Goal: Task Accomplishment & Management: Manage account settings

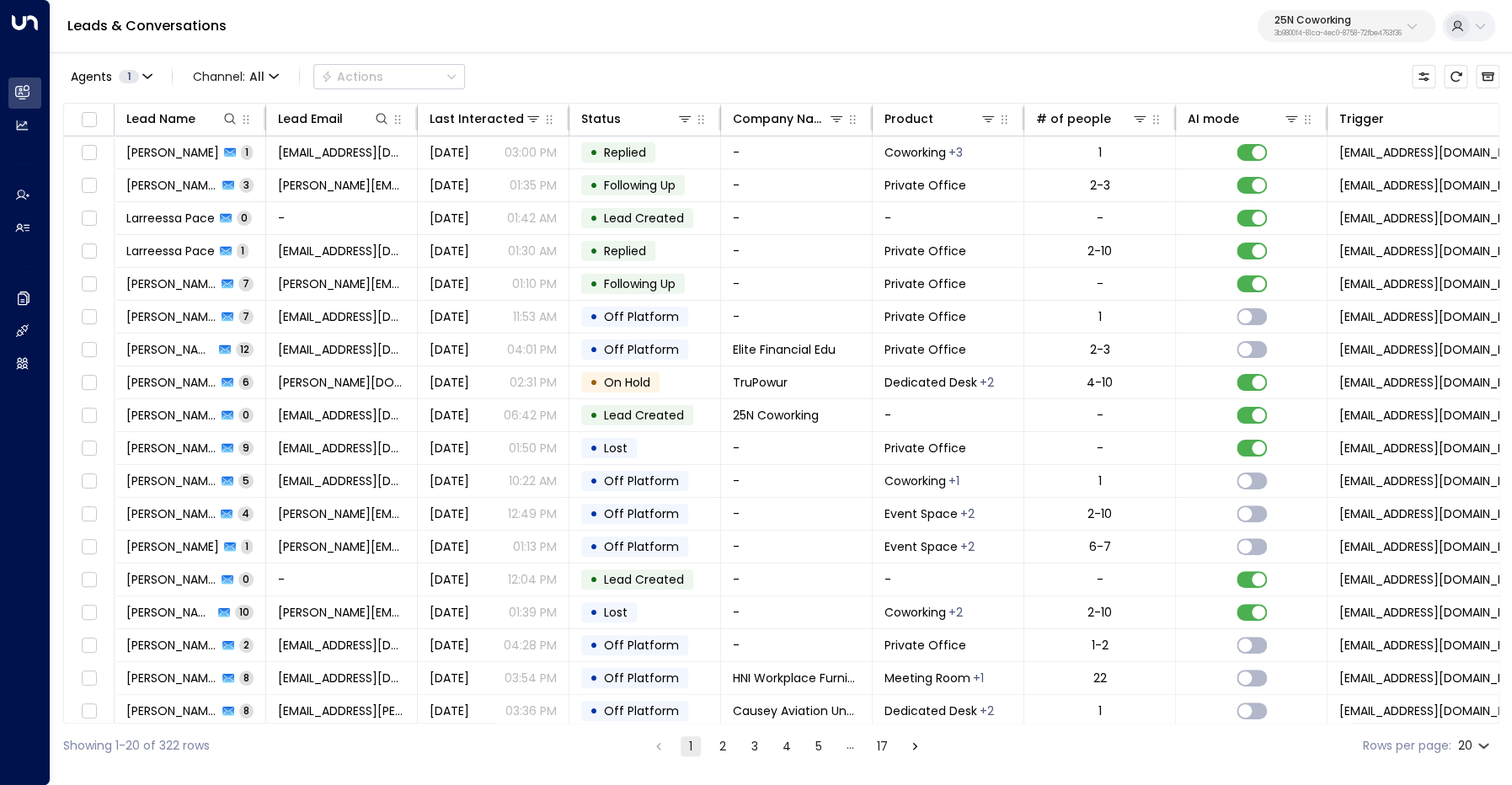
click at [1346, 28] on div "25N Coworking 3b9800f4-81ca-4ec0-8758-72fbe4763f36" at bounding box center [1338, 26] width 127 height 22
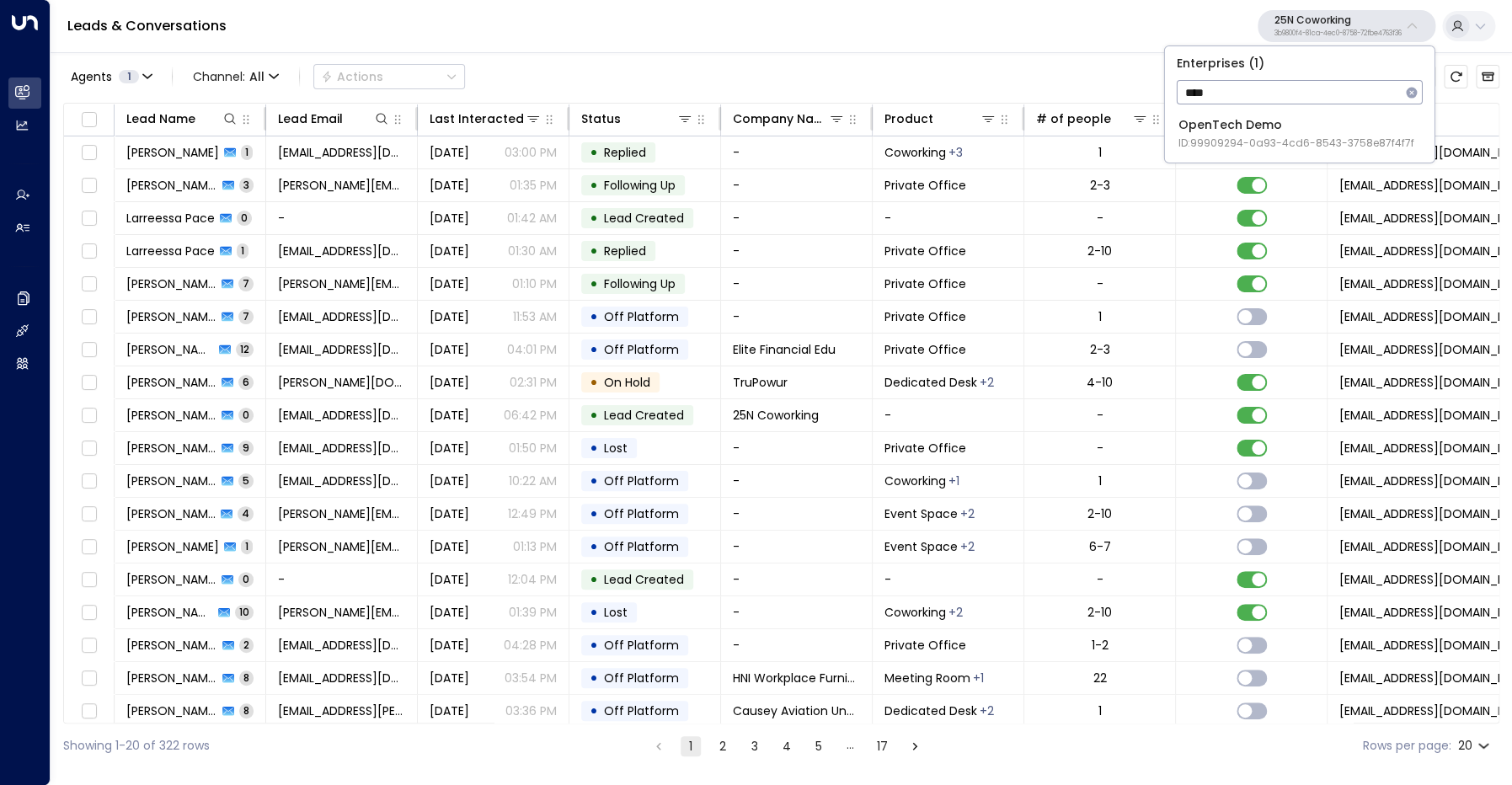
type input "****"
click at [1317, 129] on div "OpenTech Demo ID: 99909294-0a93-4cd6-8543-3758e87f4f7f" at bounding box center [1295, 133] width 236 height 35
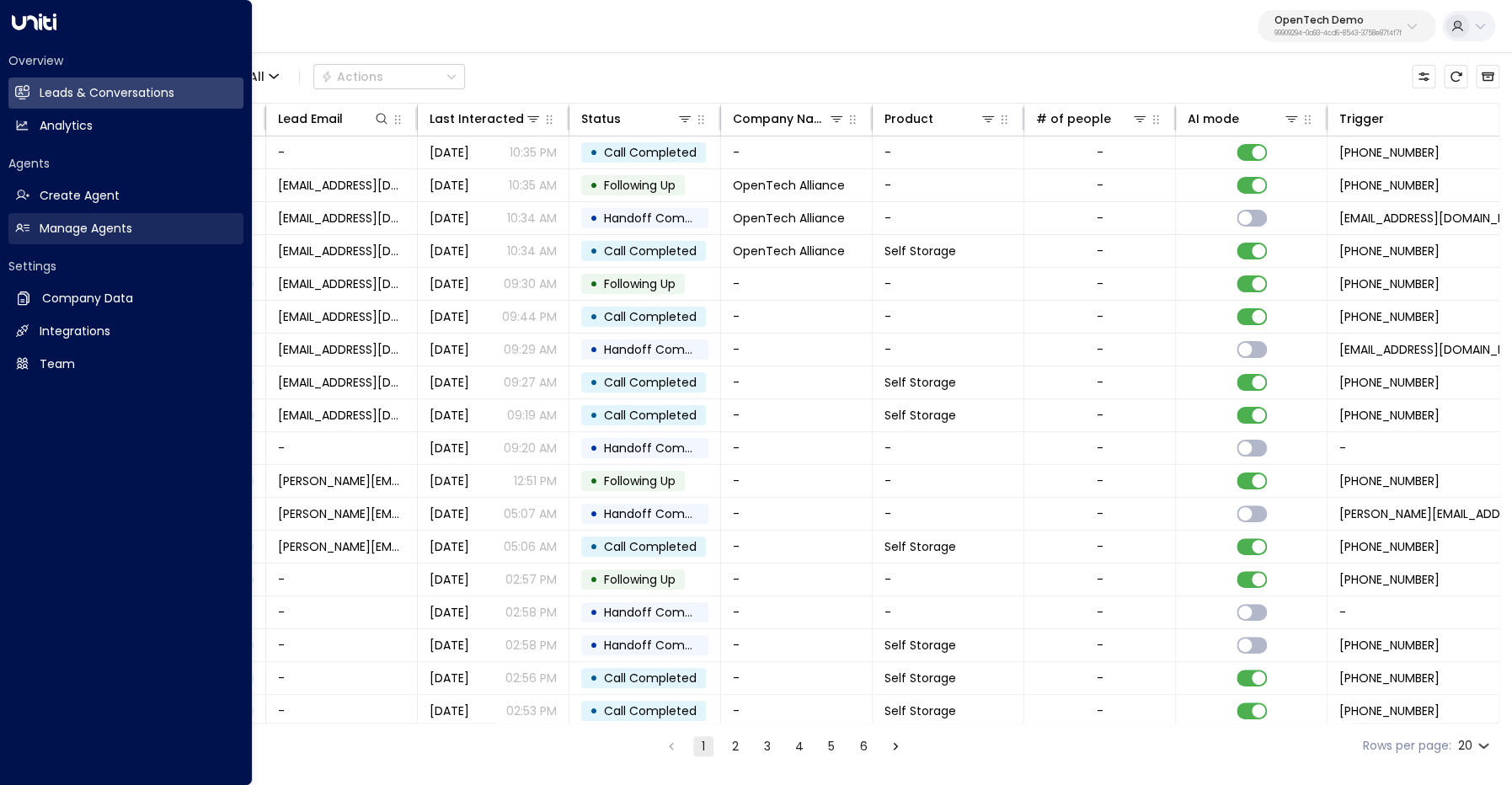
click at [27, 230] on icon at bounding box center [22, 228] width 15 height 15
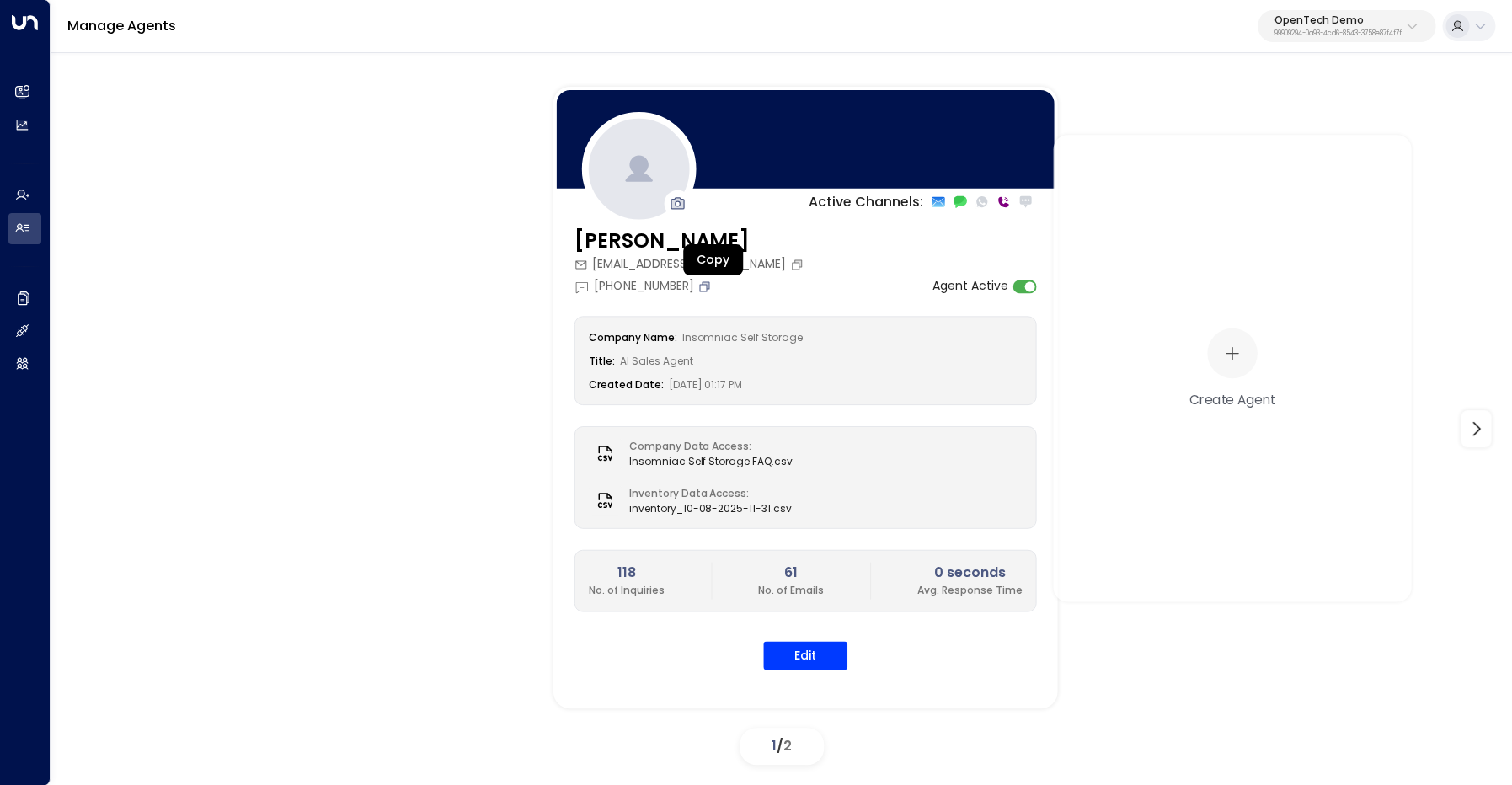
click at [706, 285] on icon "Copy" at bounding box center [704, 286] width 10 height 10
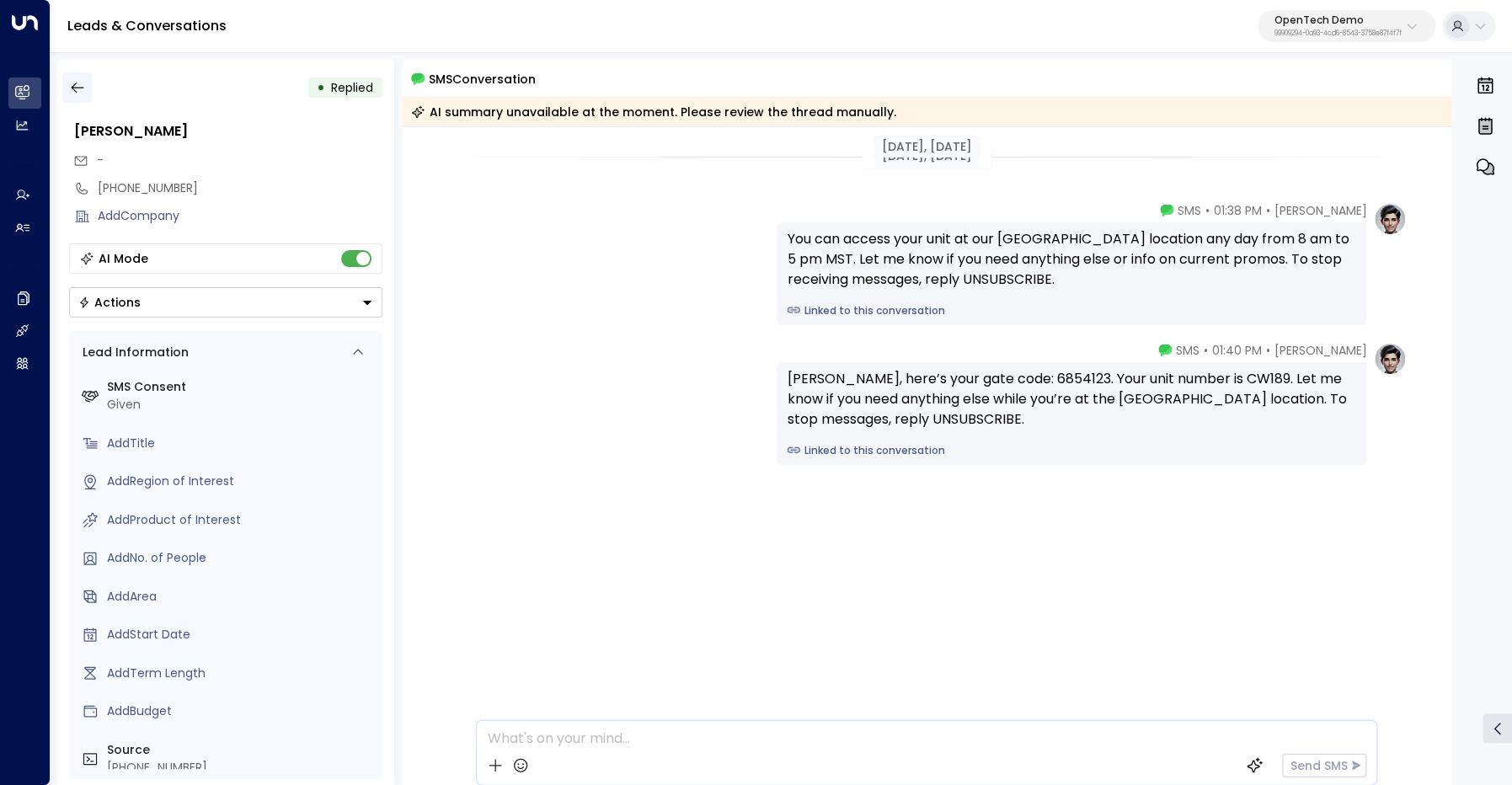
click at [79, 87] on icon "button" at bounding box center [77, 87] width 17 height 17
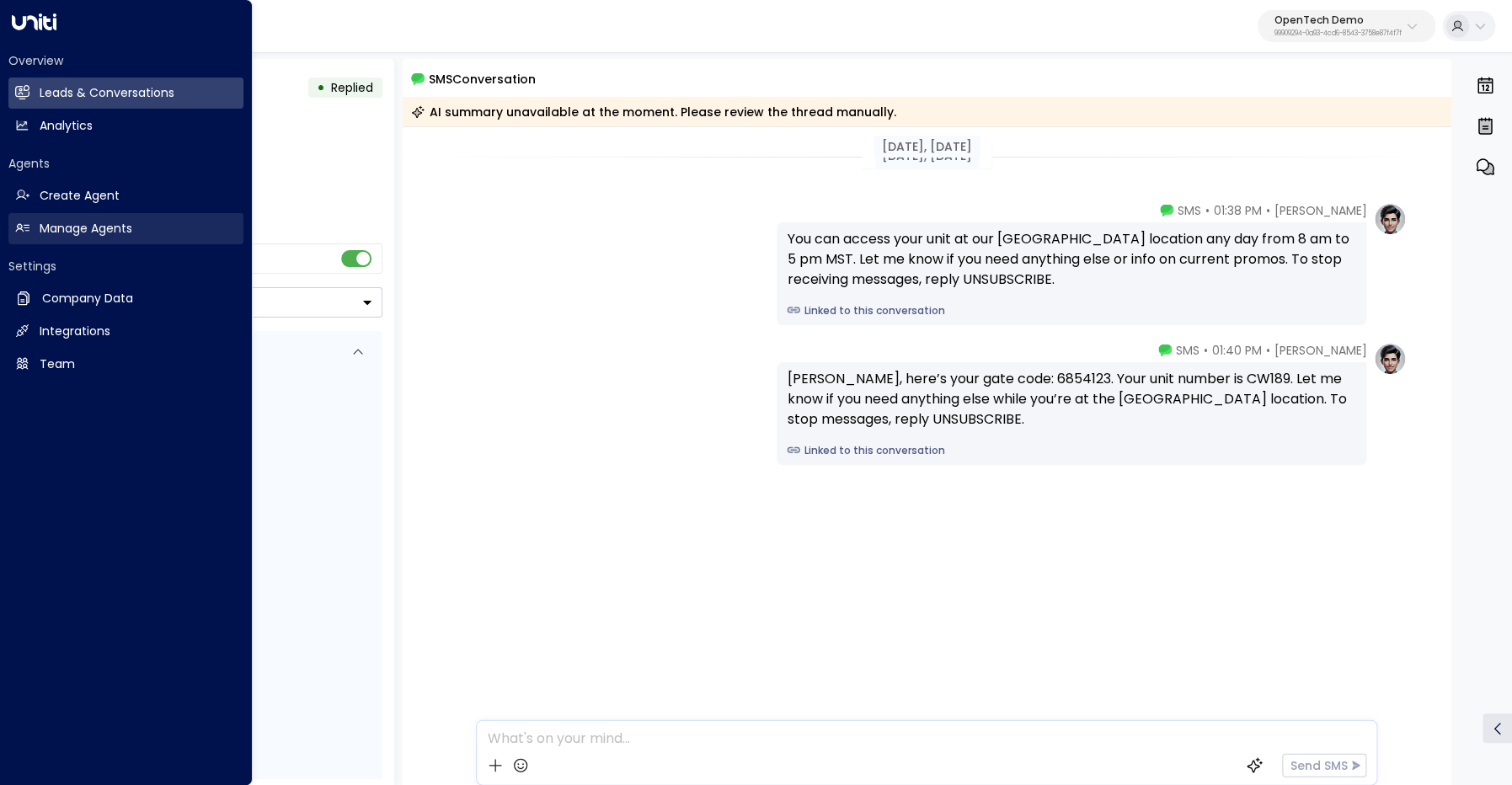
click at [76, 229] on h2 "Manage Agents" at bounding box center [86, 229] width 93 height 18
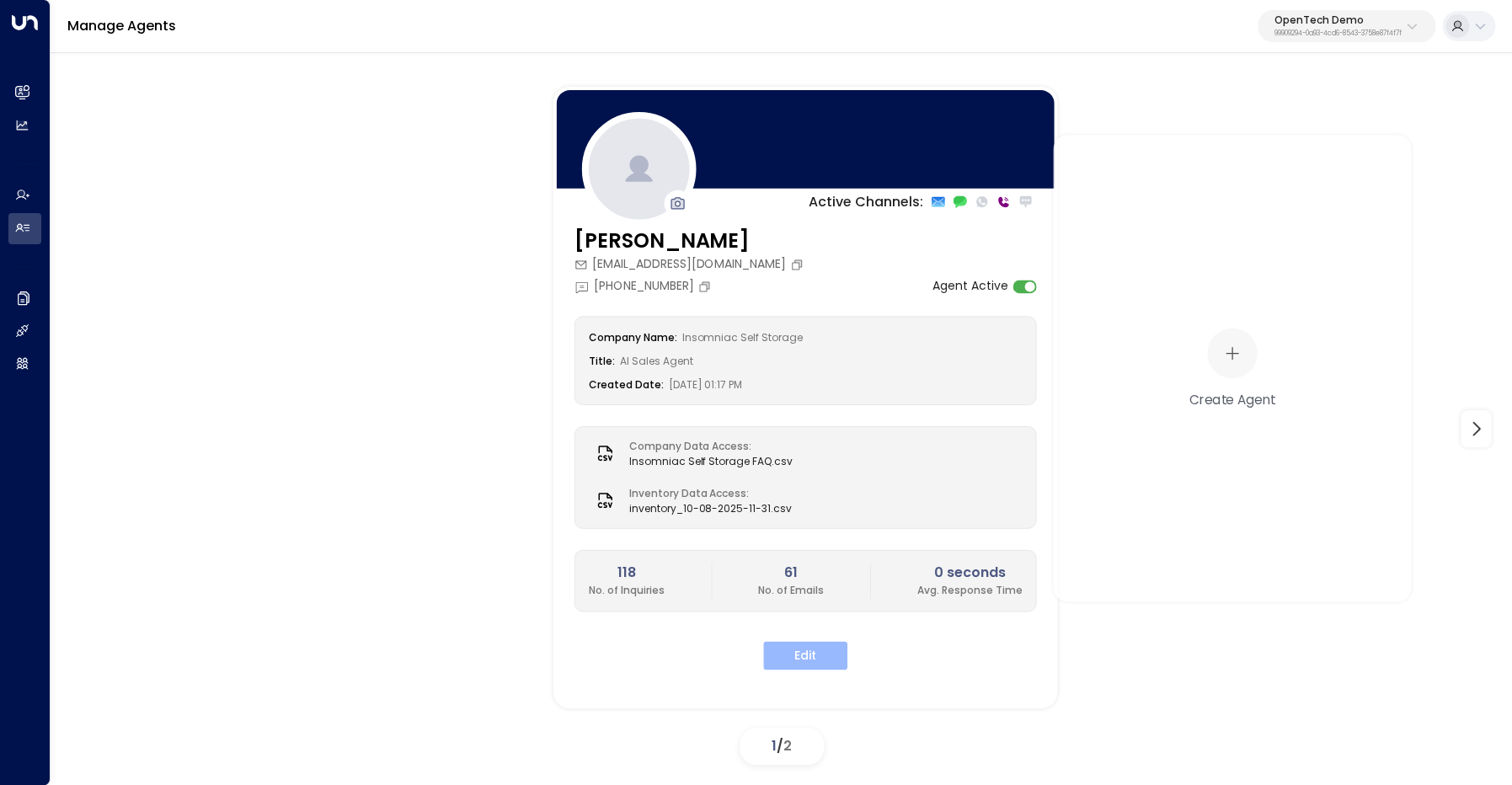
click at [812, 658] on button "Edit" at bounding box center [804, 655] width 84 height 29
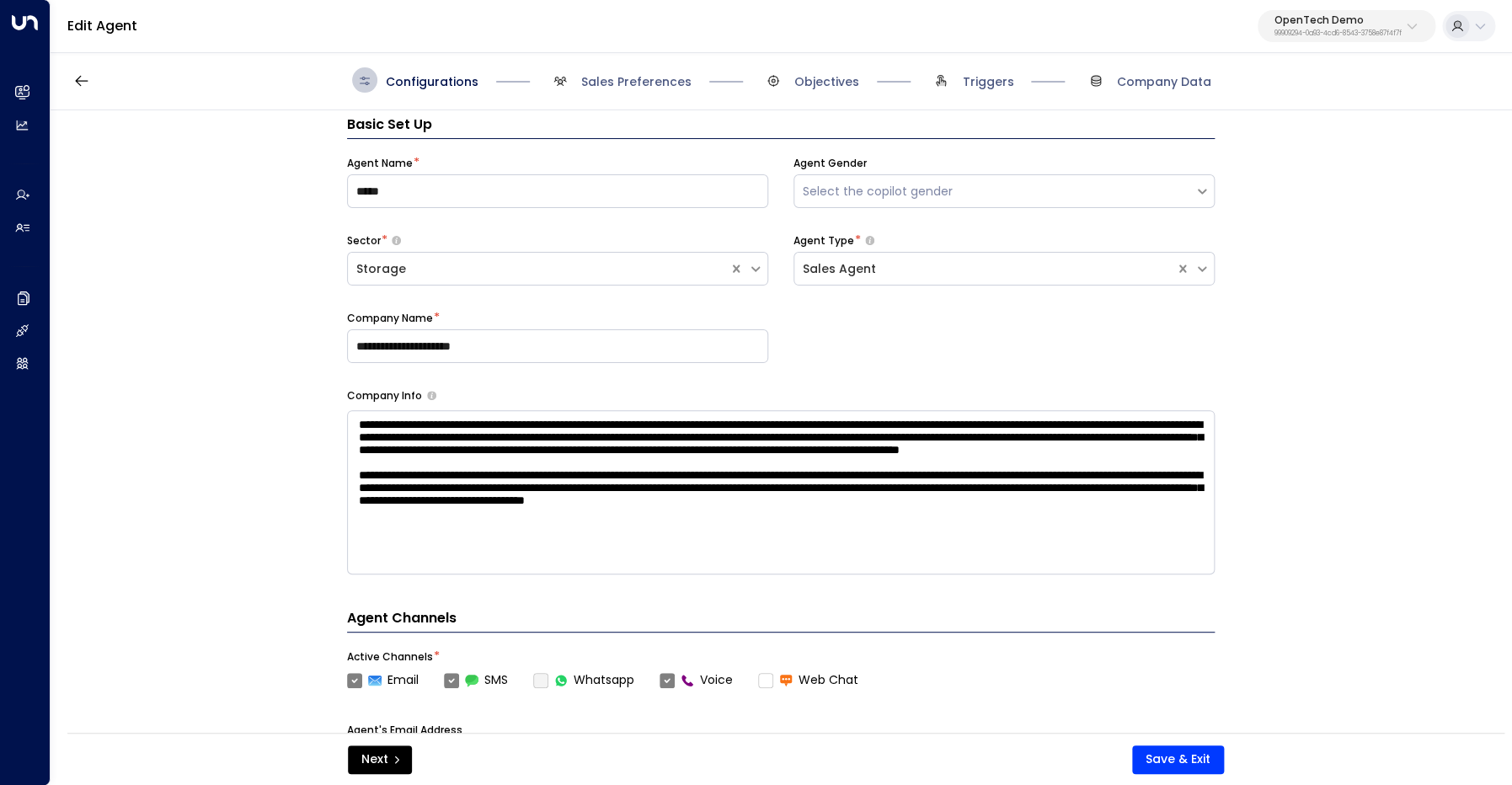
scroll to position [26, 0]
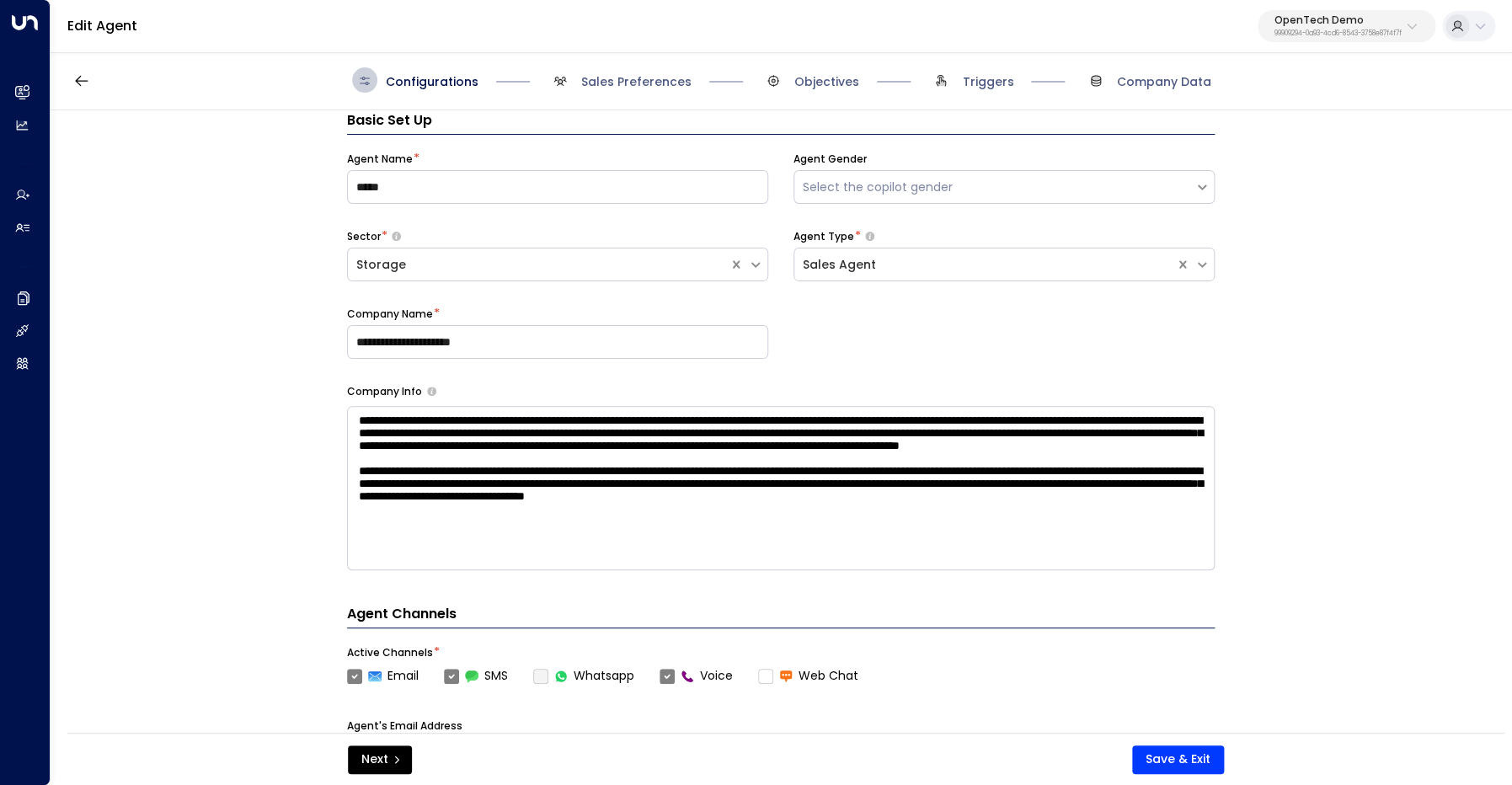
click at [1329, 26] on p "OpenTech Demo" at bounding box center [1338, 20] width 127 height 10
type input "*****"
click at [1216, 128] on div "StorQuest ID: 95e12634-a2b0-4ea9-845a-0bcfa50e2d19" at bounding box center [1297, 133] width 240 height 35
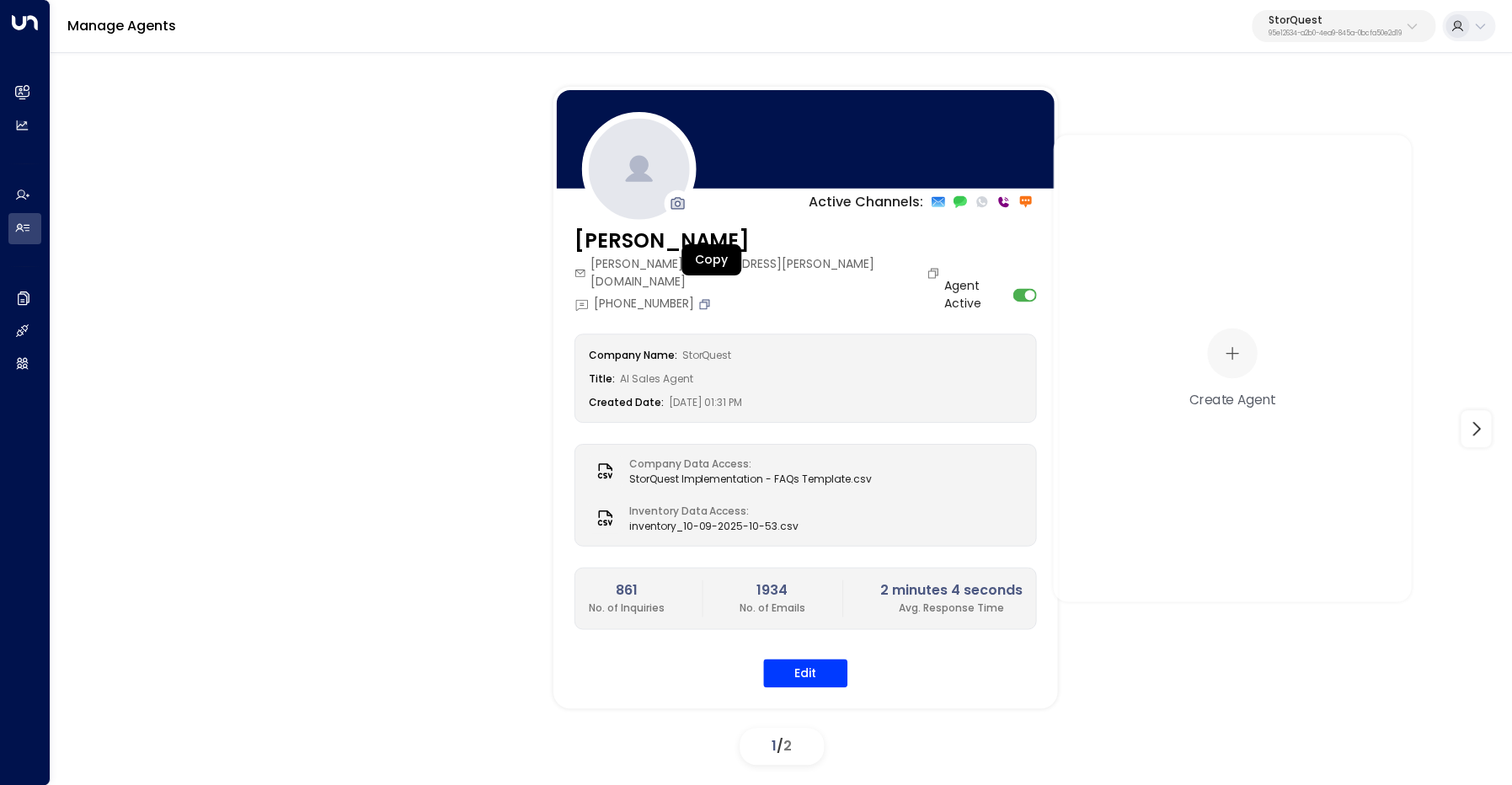
click at [710, 299] on icon "Copy" at bounding box center [706, 302] width 7 height 7
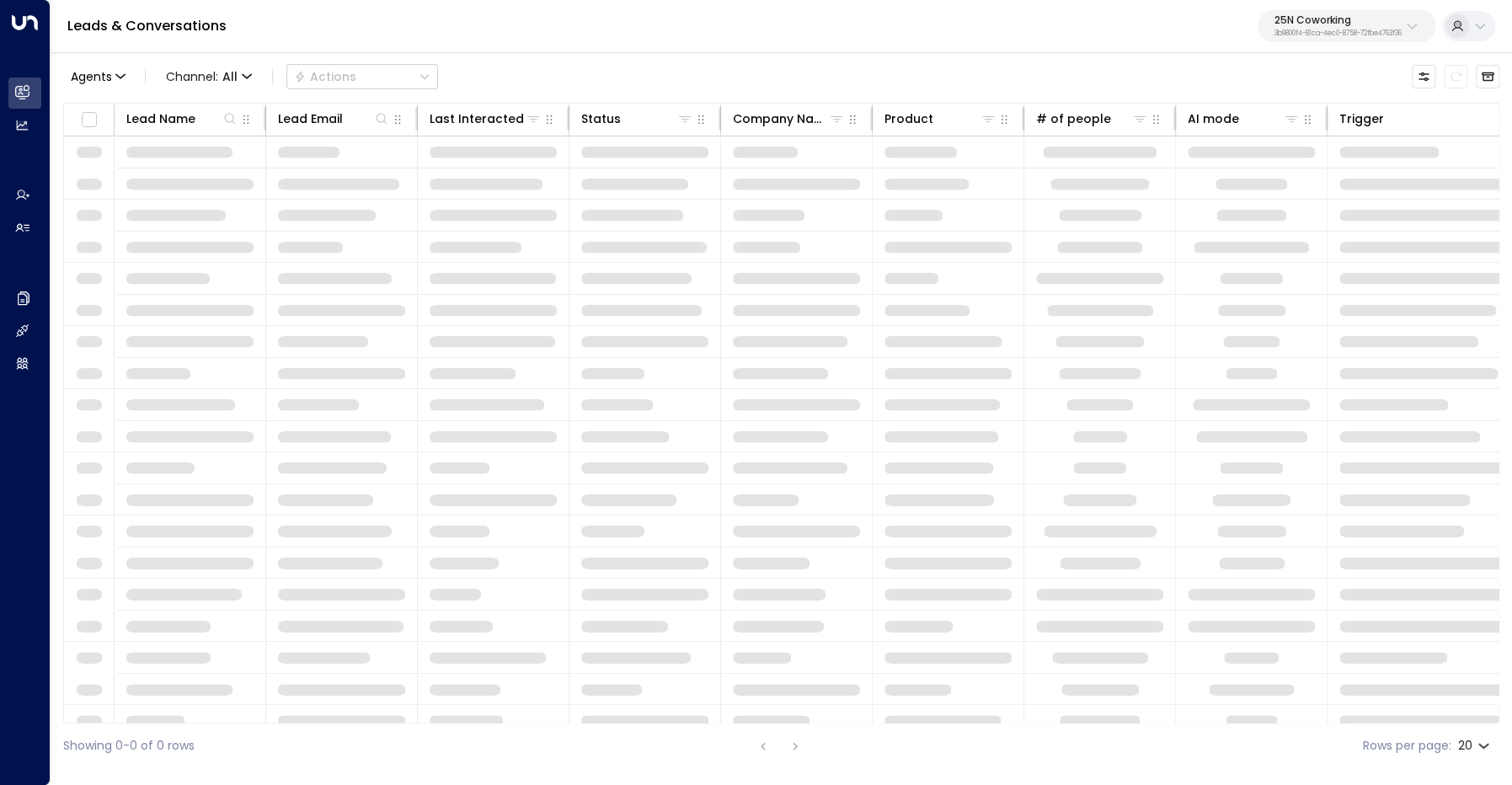
click at [1352, 29] on div "25N Coworking 3b9800f4-81ca-4ec0-8758-72fbe4763f36" at bounding box center [1338, 26] width 127 height 22
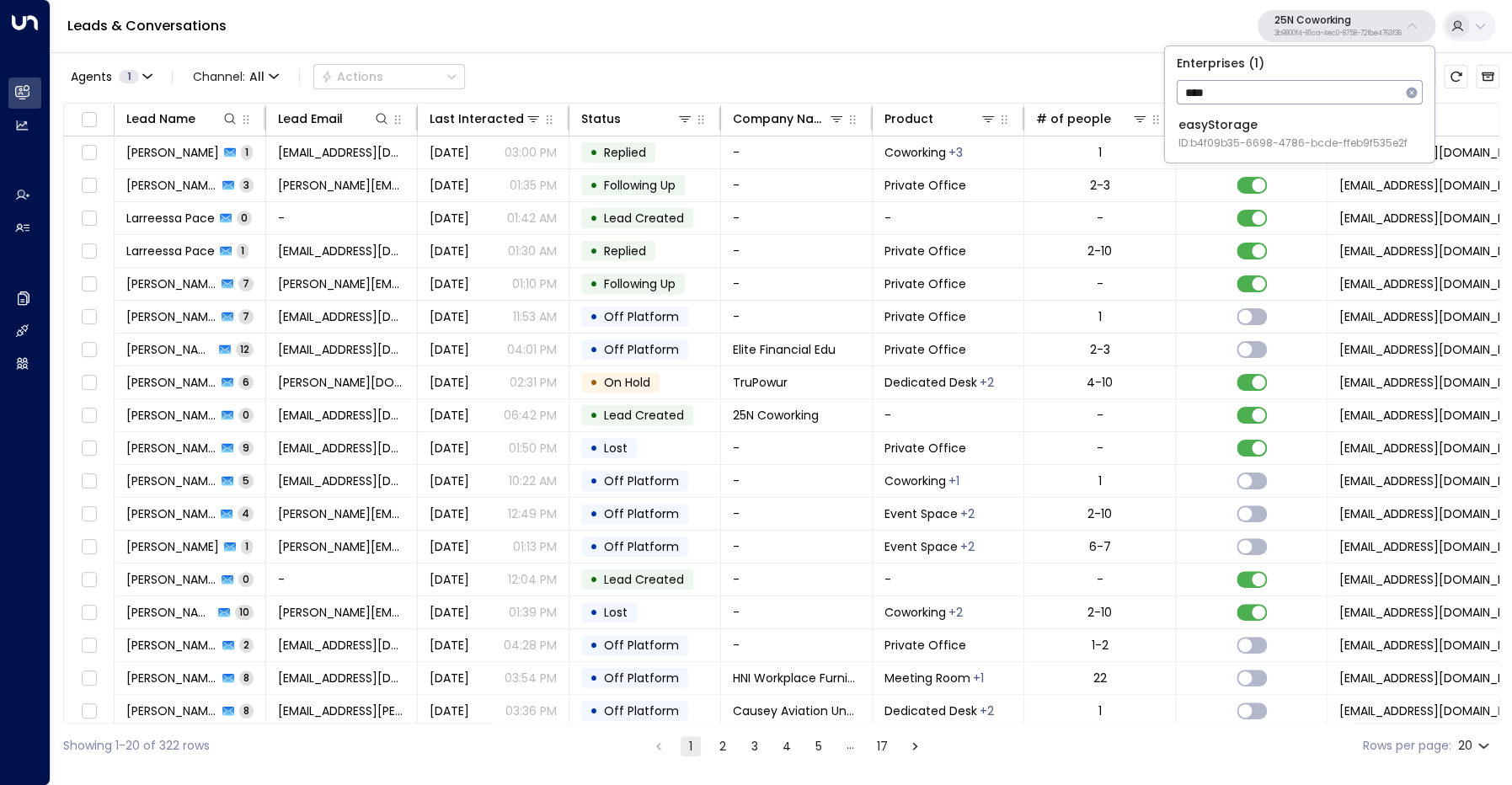
type input "****"
click at [1280, 132] on div "easyStorage ID: b4f09b35-6698-4786-bcde-ffeb9f535e2f" at bounding box center [1292, 133] width 229 height 35
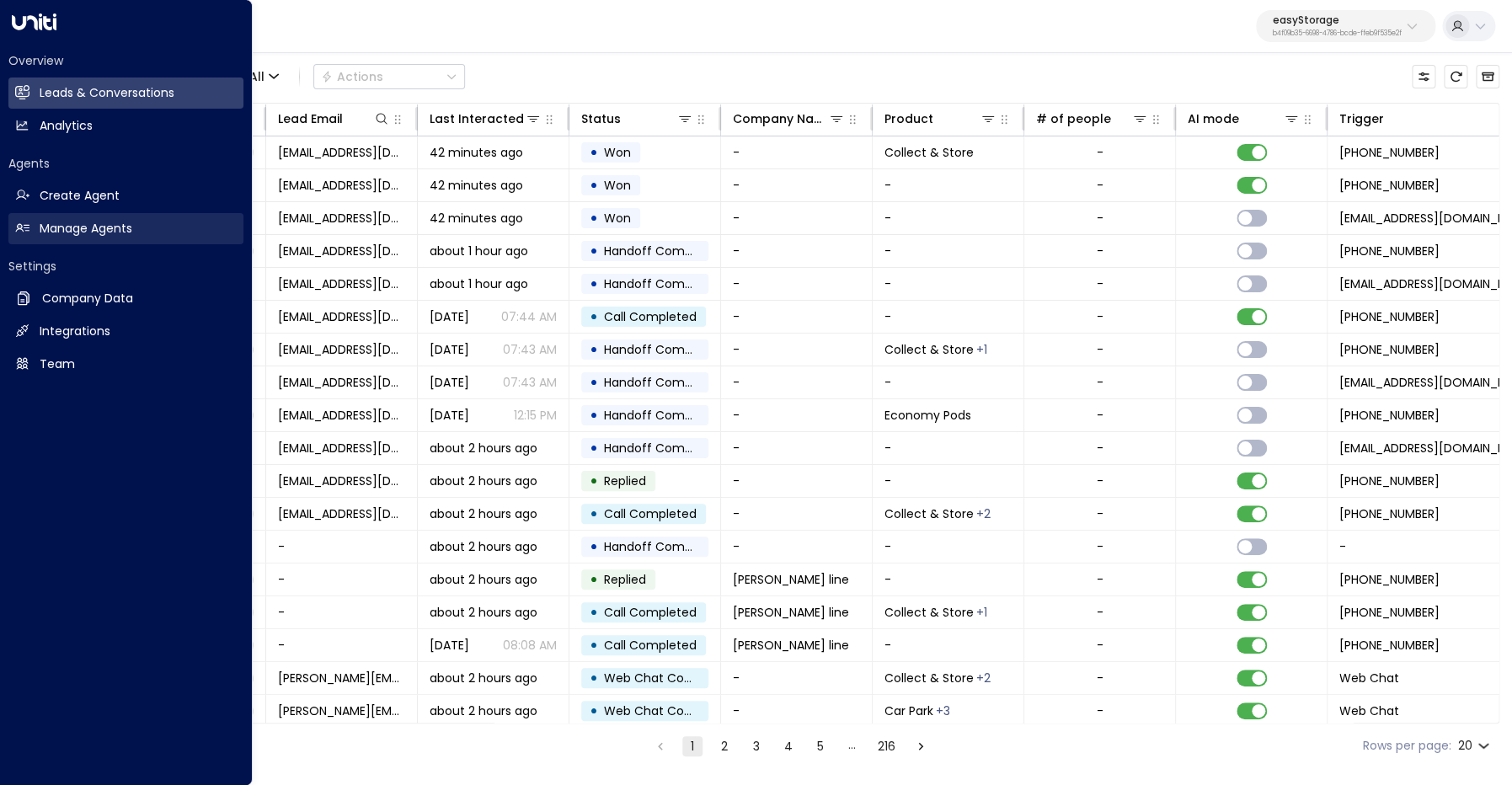
click at [80, 230] on h2 "Manage Agents" at bounding box center [86, 229] width 93 height 18
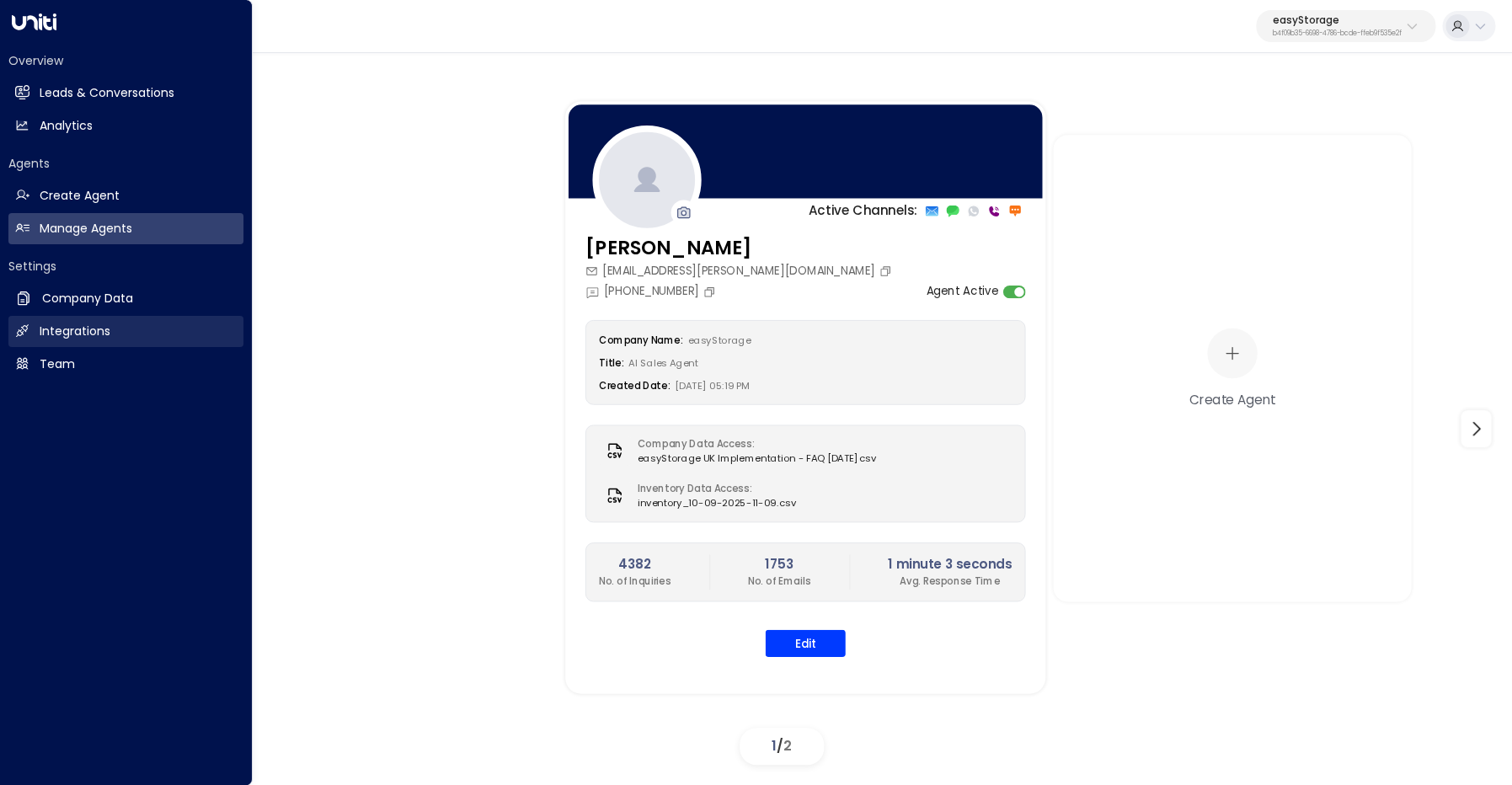
click at [46, 333] on h2 "Integrations" at bounding box center [75, 331] width 71 height 18
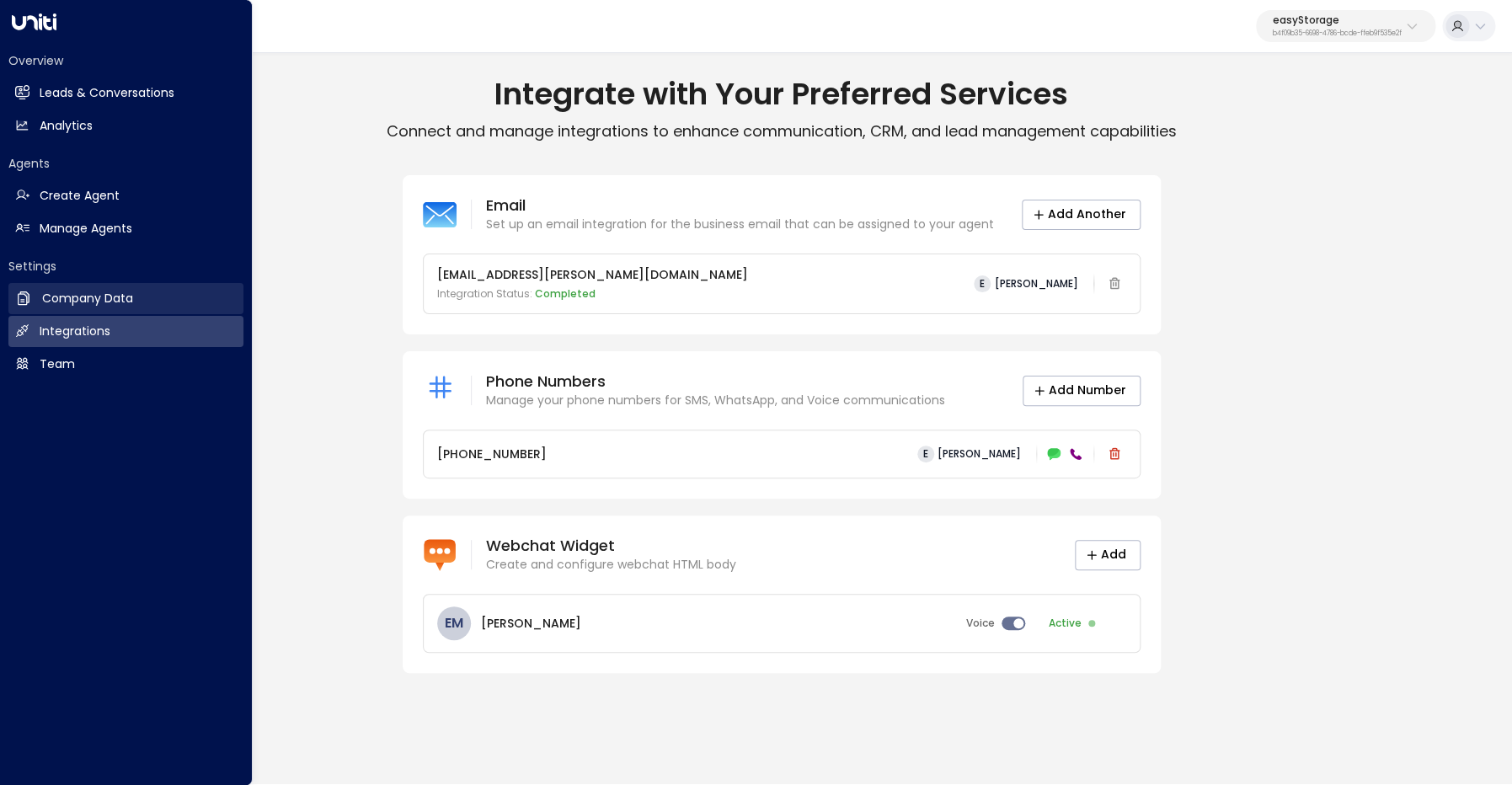
click at [69, 300] on h2 "Company Data" at bounding box center [88, 299] width 91 height 18
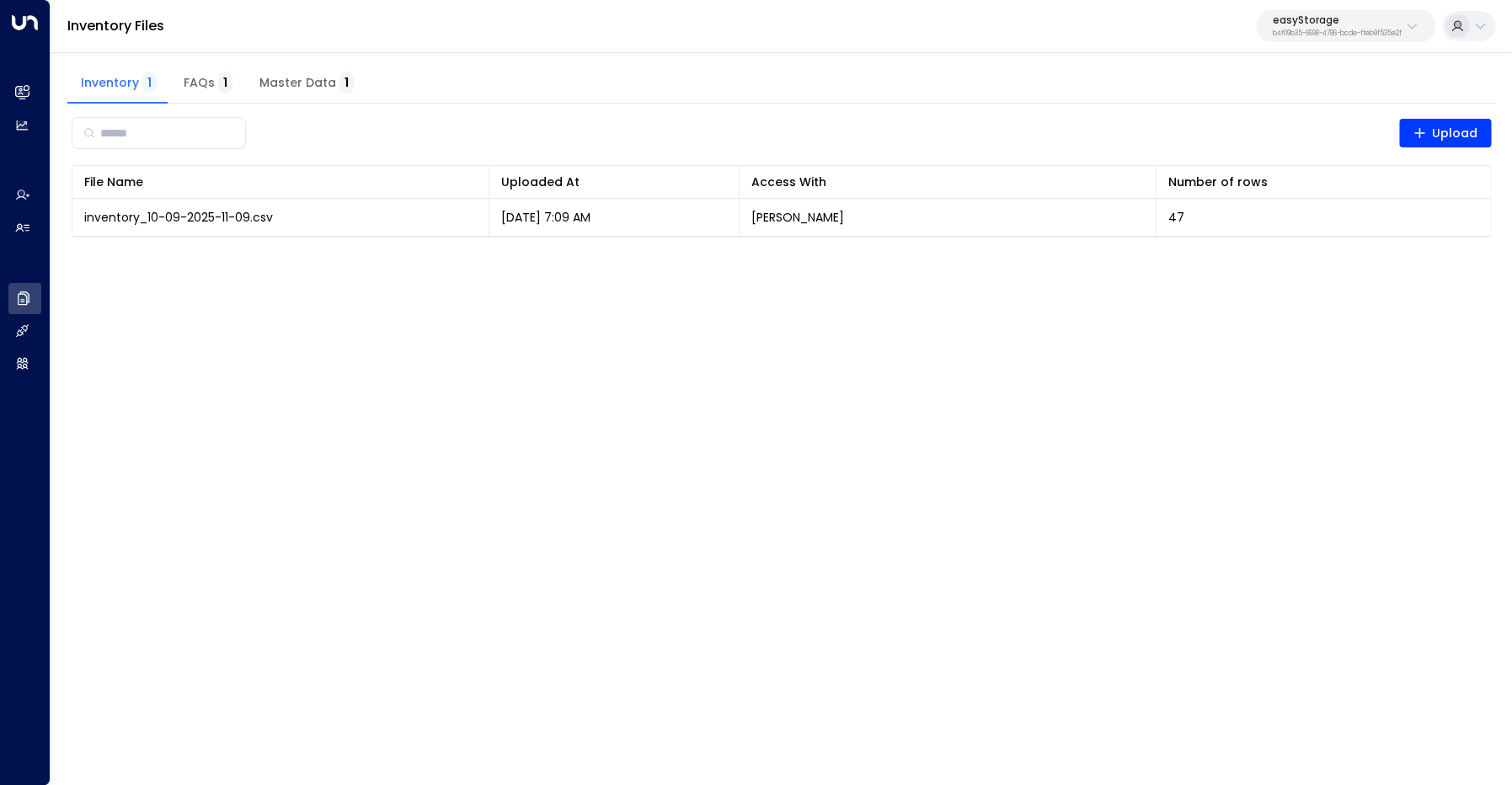
click at [305, 83] on span "Master Data 1" at bounding box center [307, 83] width 95 height 15
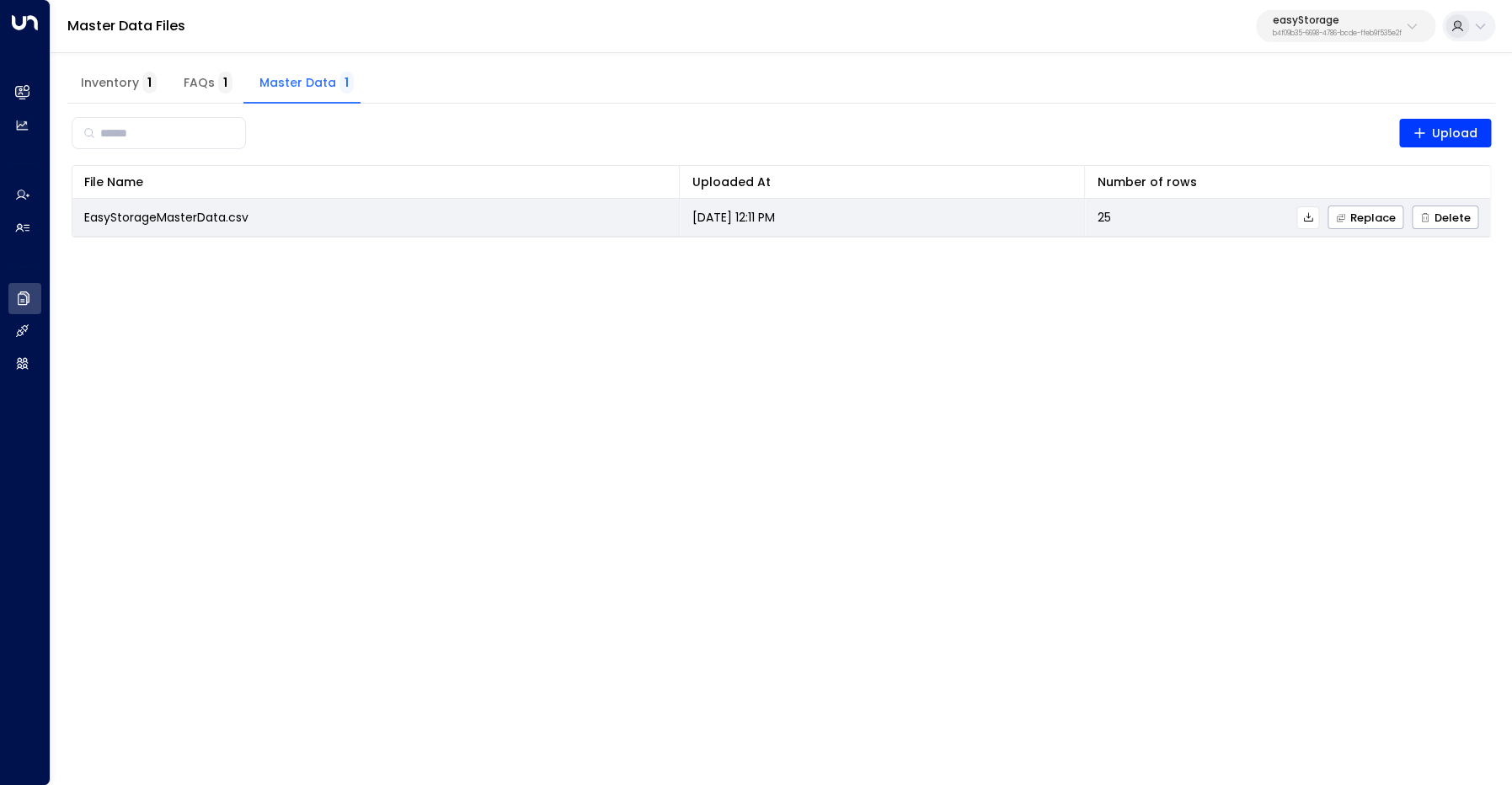
click at [1310, 219] on icon at bounding box center [1308, 217] width 12 height 12
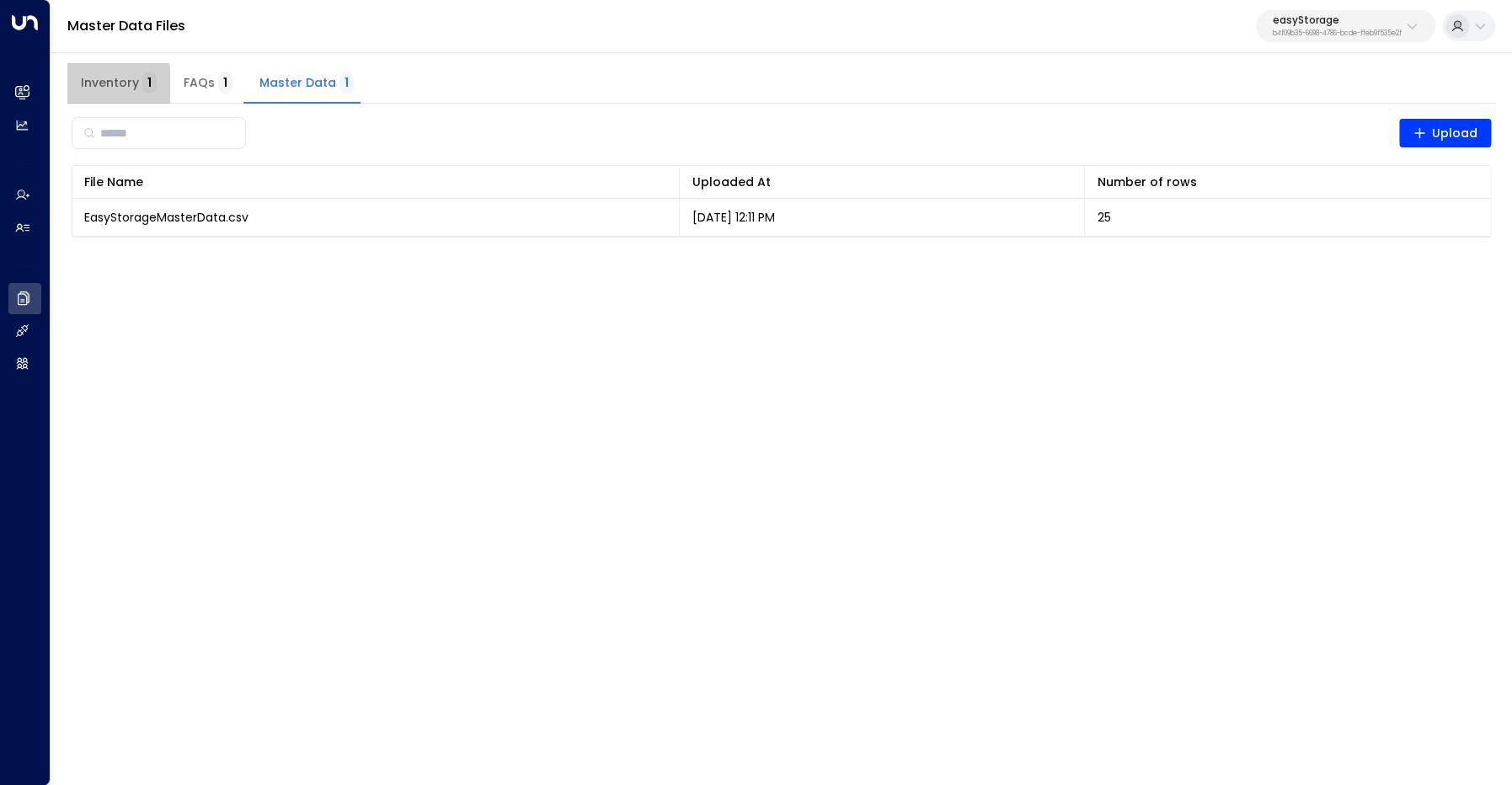
click at [109, 85] on span "Inventory 1" at bounding box center [118, 83] width 76 height 15
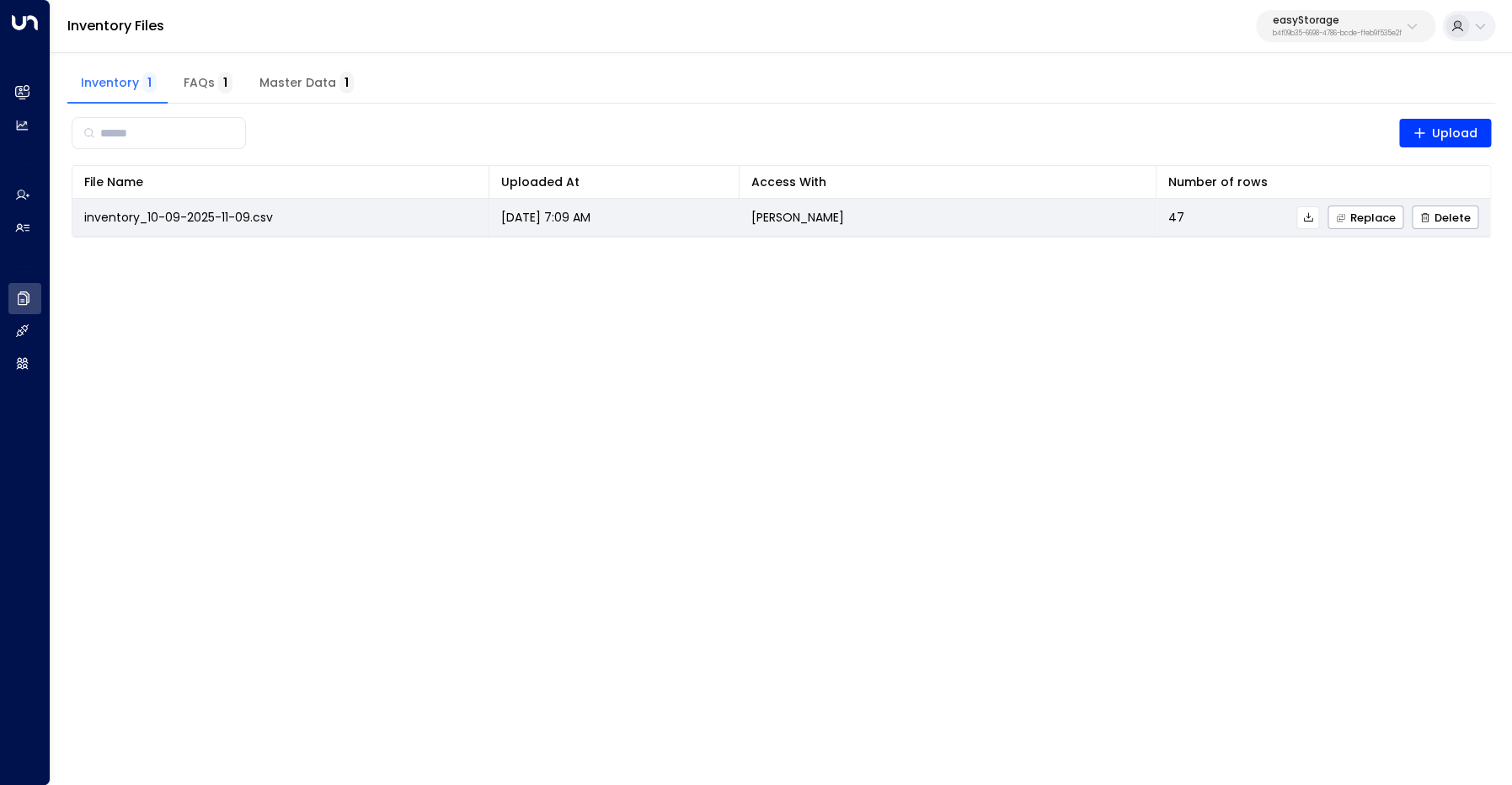
click at [1312, 219] on icon at bounding box center [1307, 216] width 9 height 9
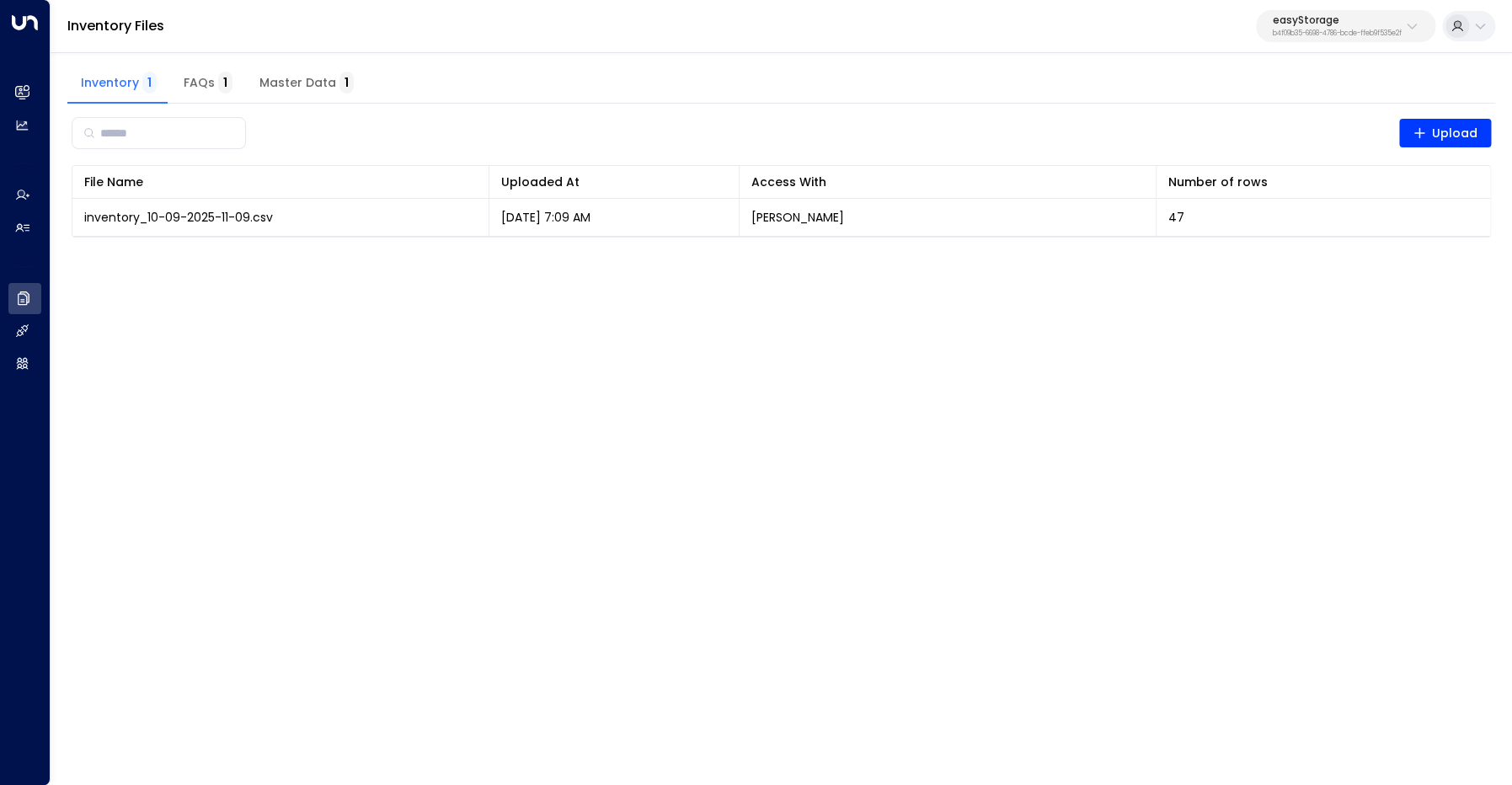
click at [297, 84] on span "Master Data 1" at bounding box center [307, 83] width 95 height 15
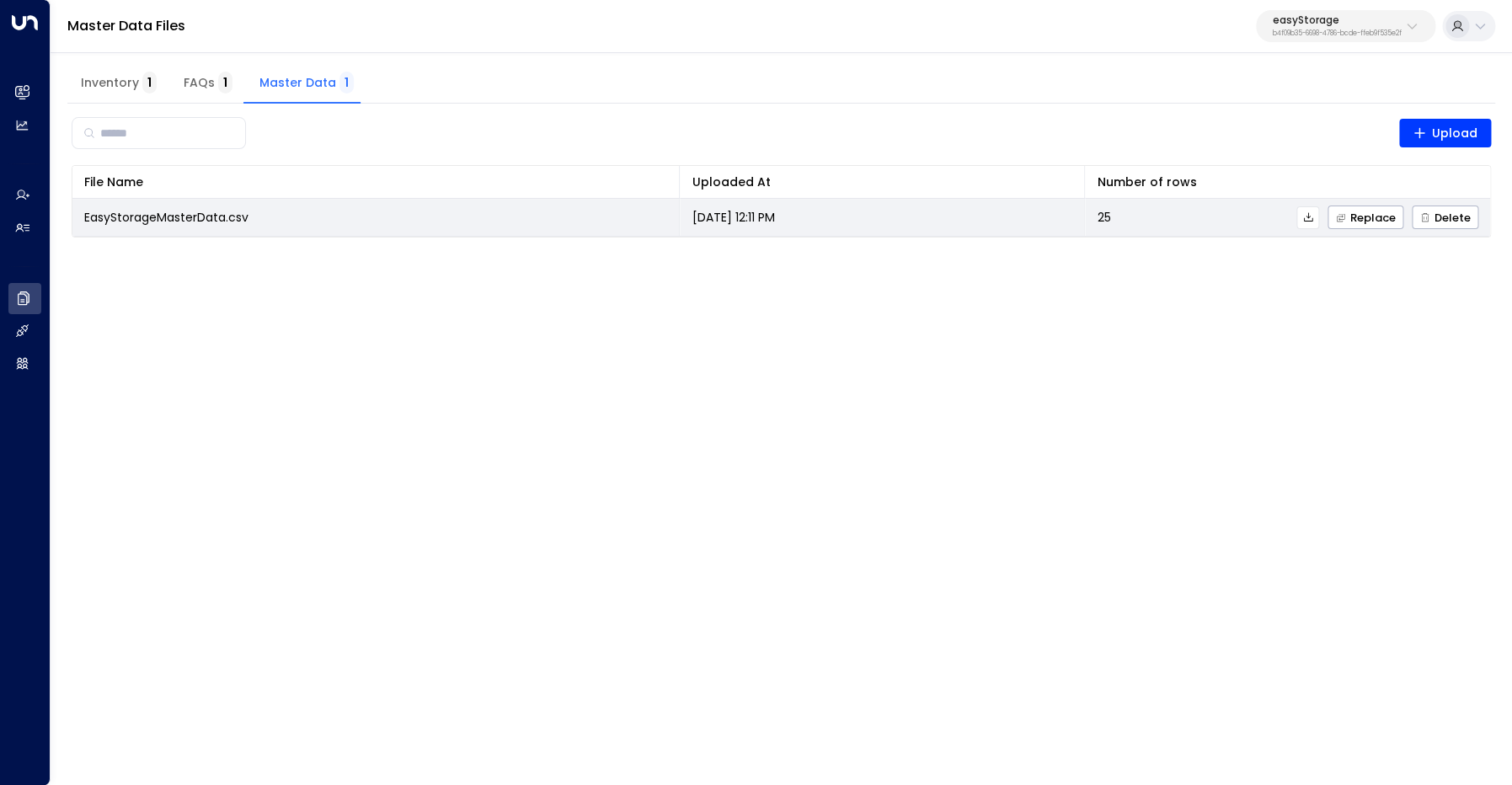
click at [1307, 222] on icon at bounding box center [1307, 216] width 9 height 9
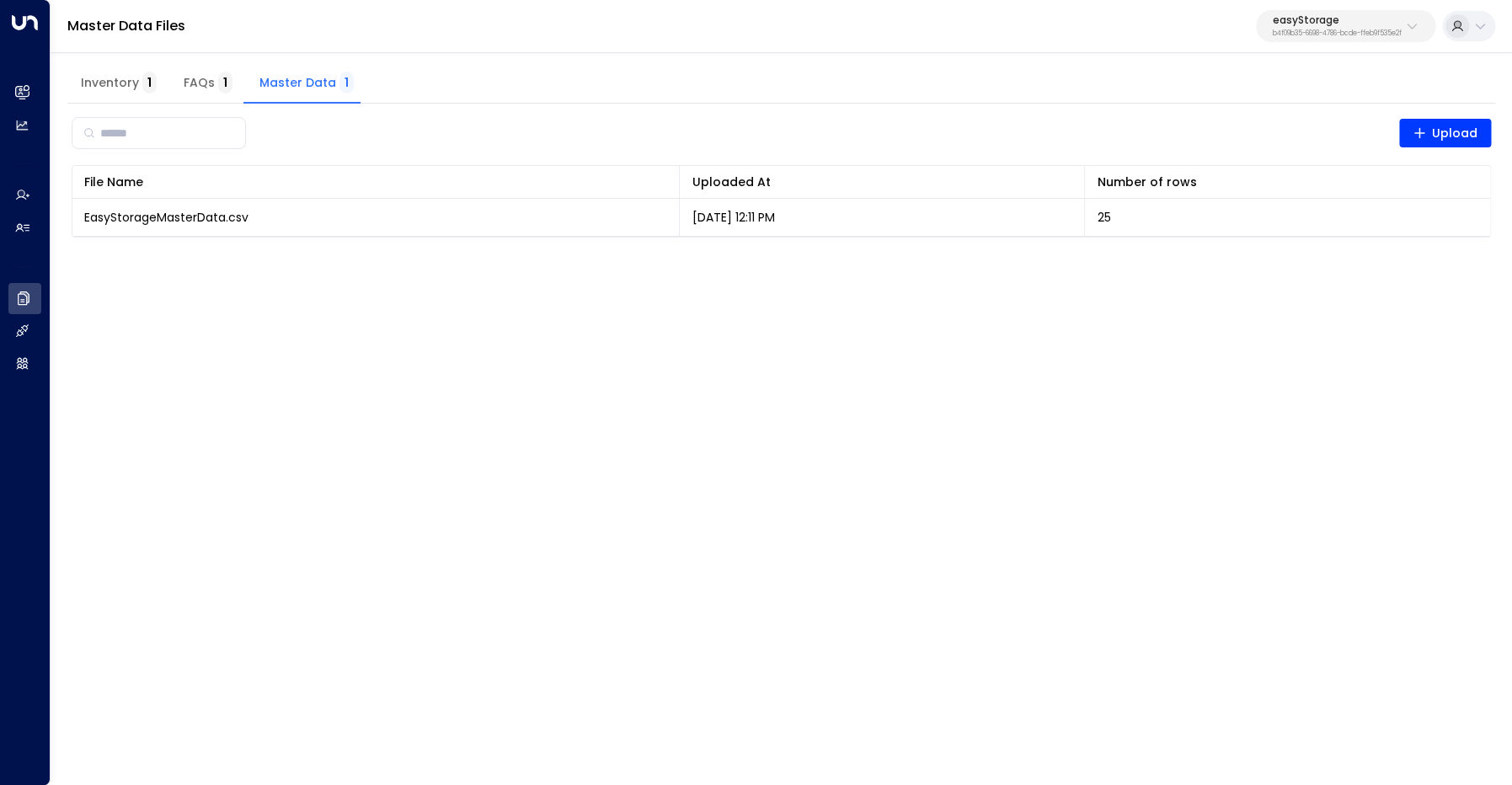
click at [110, 89] on span "Inventory 1" at bounding box center [118, 83] width 76 height 15
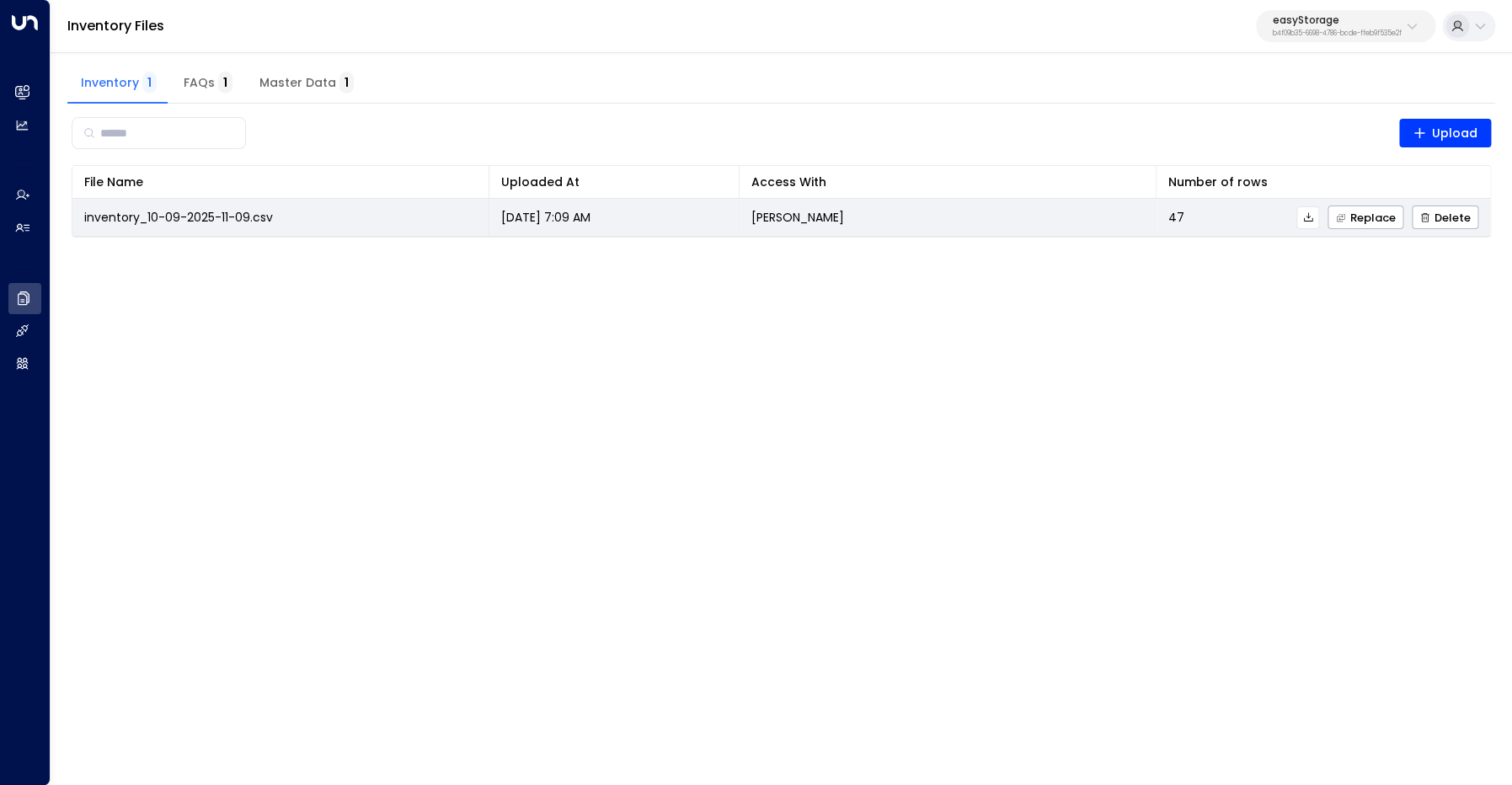
click at [1314, 214] on icon at bounding box center [1308, 217] width 12 height 12
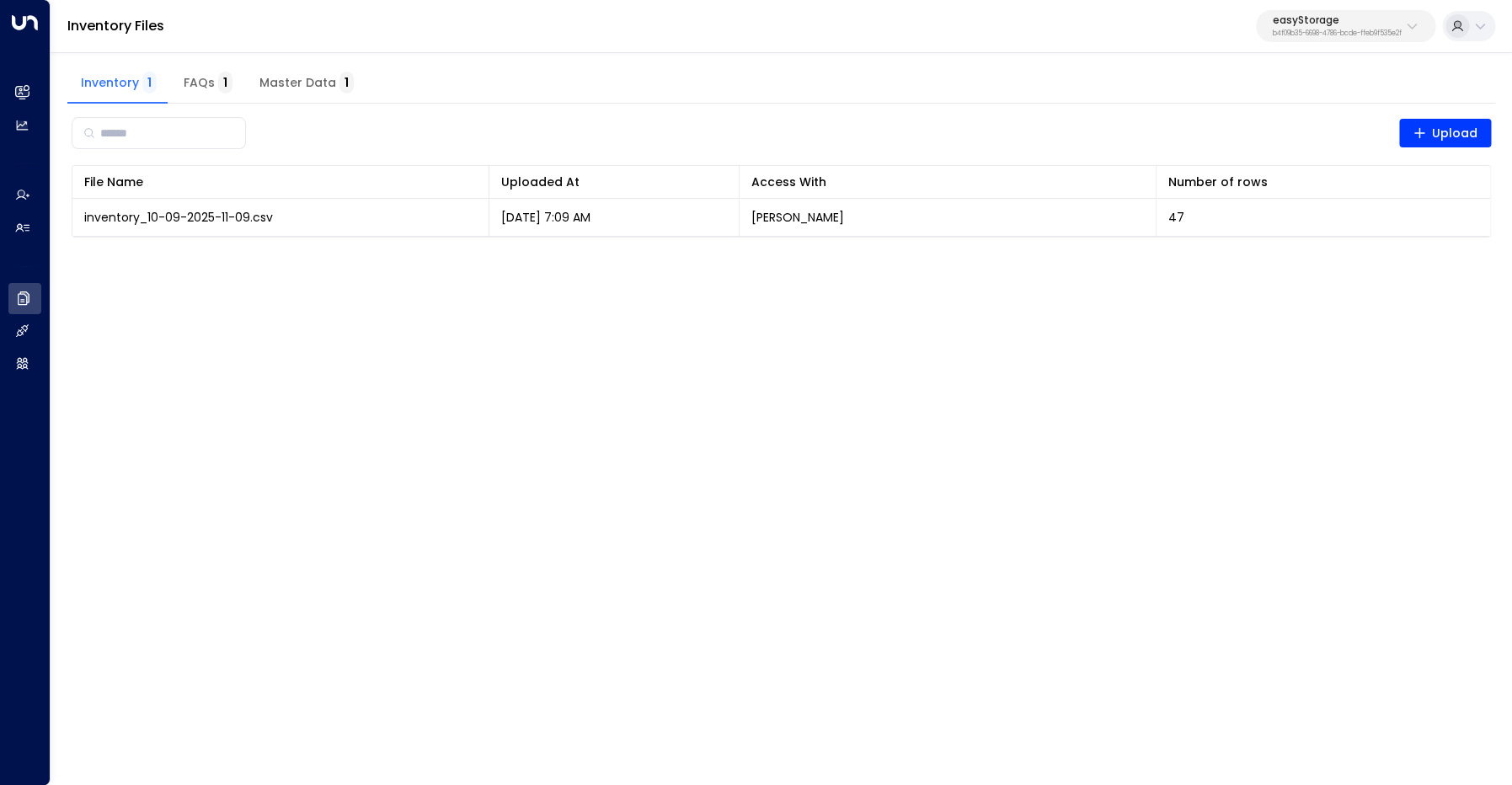
click at [900, 258] on html "Overview Leads & Conversations Leads & Conversations Analytics Analytics Agents…" at bounding box center [756, 129] width 1512 height 258
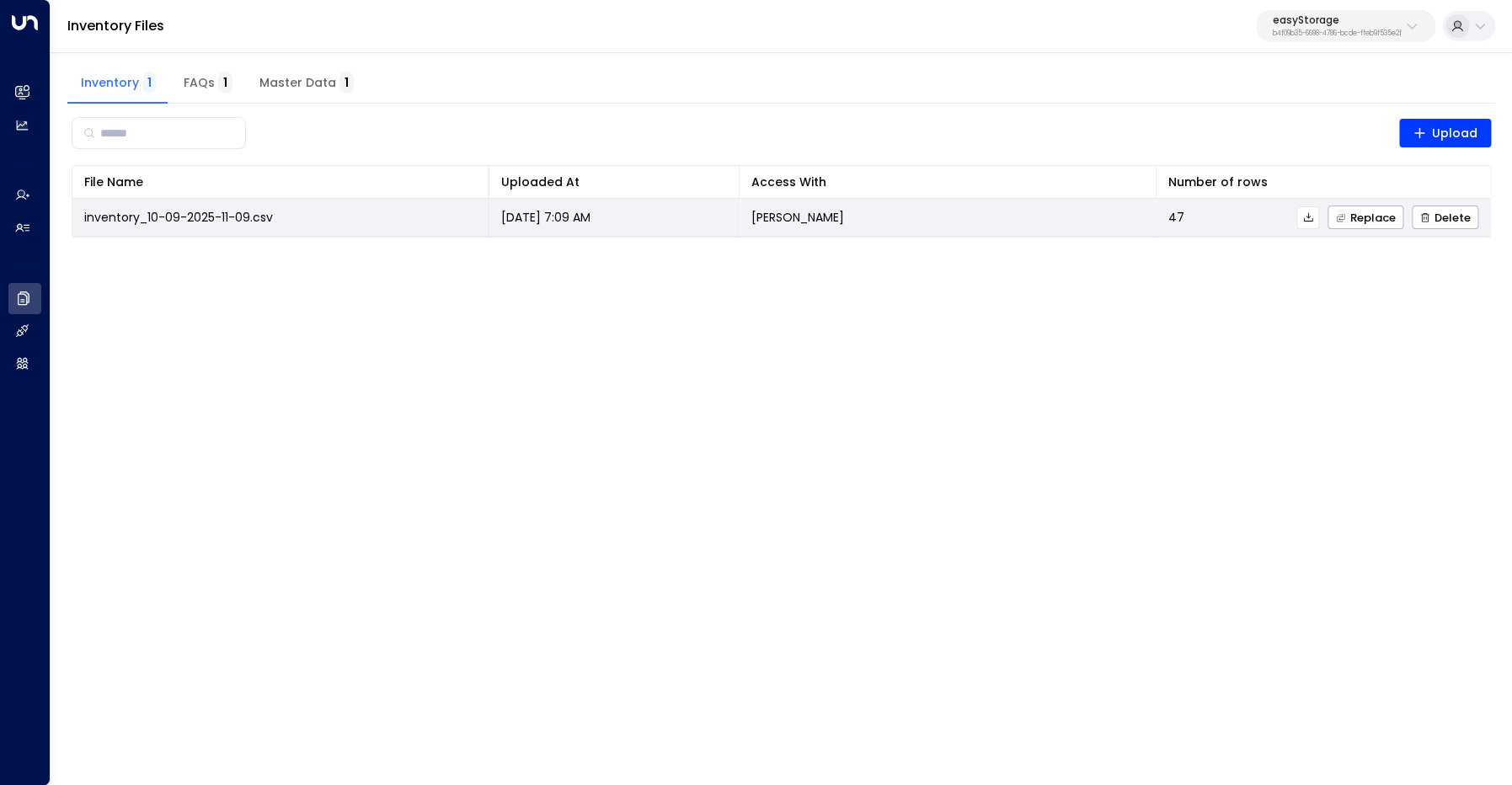
click at [1312, 220] on icon at bounding box center [1307, 216] width 9 height 9
